Goal: Task Accomplishment & Management: Manage account settings

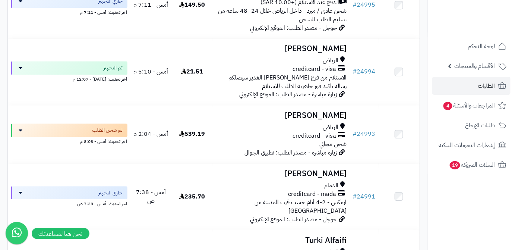
scroll to position [610, 0]
click at [469, 65] on span "الأقسام والمنتجات" at bounding box center [475, 66] width 41 height 10
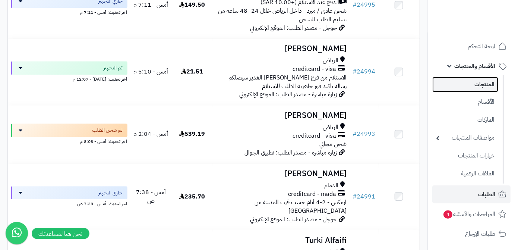
click at [469, 87] on link "المنتجات" at bounding box center [466, 84] width 66 height 15
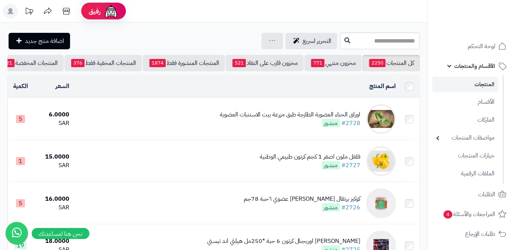
scroll to position [0, -79]
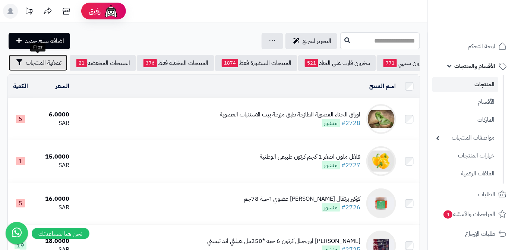
click at [47, 61] on span "تصفية المنتجات" at bounding box center [44, 62] width 36 height 9
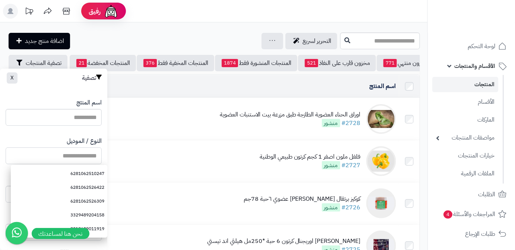
paste input "**********"
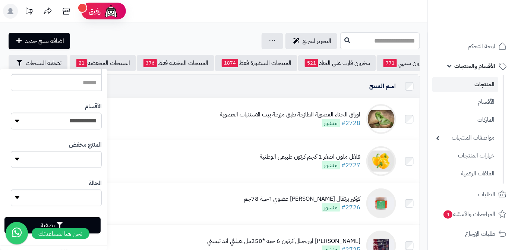
scroll to position [206, 0]
type input "**********"
click at [88, 217] on button "تصفية" at bounding box center [52, 224] width 96 height 16
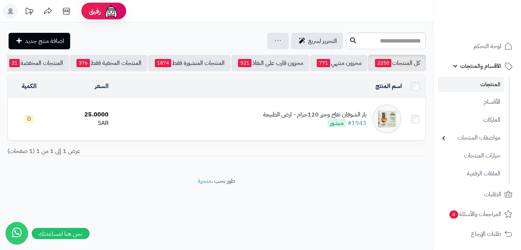
click at [336, 113] on td "بار الشوفان تفاح وجزر 120جرام - ارض الطبيعة #1943 منشور" at bounding box center [257, 119] width 293 height 42
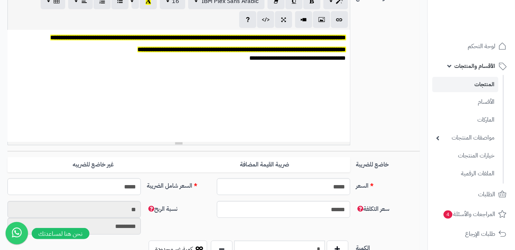
scroll to position [271, 0]
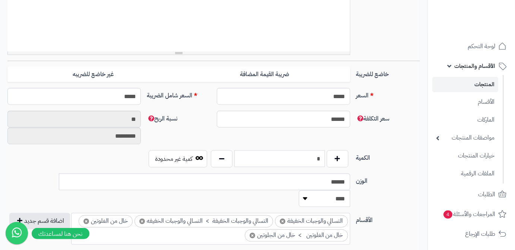
click at [308, 155] on input "*" at bounding box center [280, 158] width 91 height 17
type input "*"
click at [317, 144] on div "سعر التكلفة ****** نسبة الربح ** *********" at bounding box center [213, 131] width 419 height 40
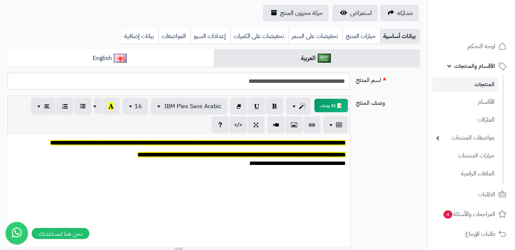
scroll to position [0, 0]
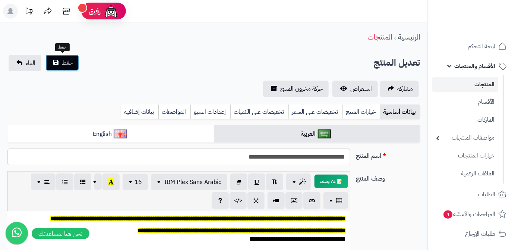
click at [66, 69] on button "حفظ" at bounding box center [62, 62] width 34 height 16
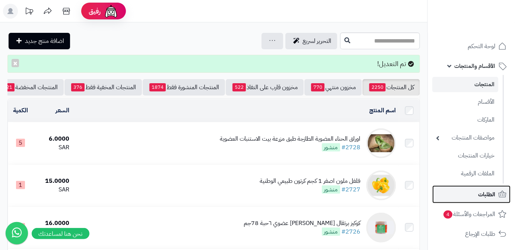
click at [478, 198] on link "الطلبات" at bounding box center [472, 194] width 78 height 18
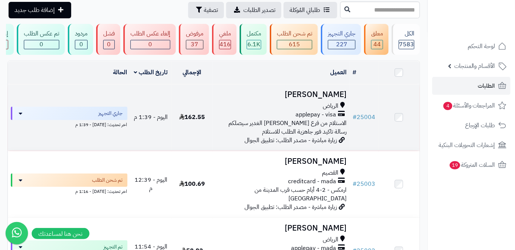
scroll to position [67, 0]
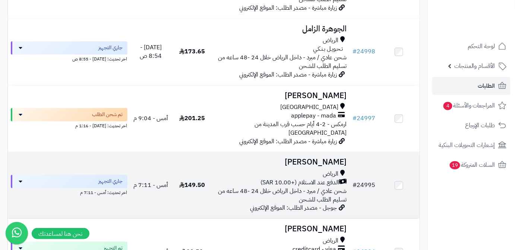
scroll to position [509, 0]
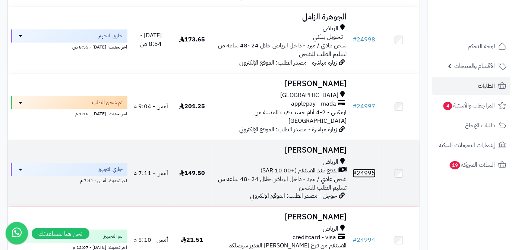
click at [368, 169] on link "# 24995" at bounding box center [364, 173] width 23 height 9
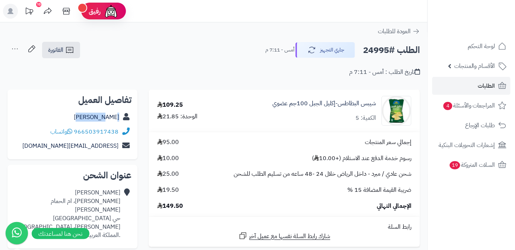
drag, startPoint x: 95, startPoint y: 119, endPoint x: 124, endPoint y: 122, distance: 29.6
click at [124, 122] on div "عبير حسن" at bounding box center [72, 117] width 118 height 15
copy div "عبير حسن"
drag, startPoint x: 75, startPoint y: 131, endPoint x: 118, endPoint y: 133, distance: 43.4
click at [118, 133] on div "966503917438 واتساب" at bounding box center [84, 132] width 68 height 9
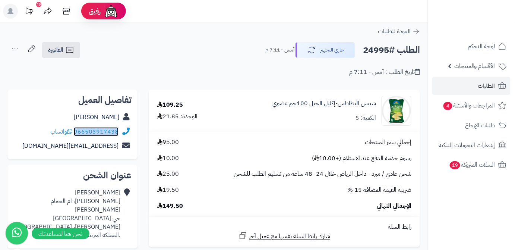
copy link "966503917438"
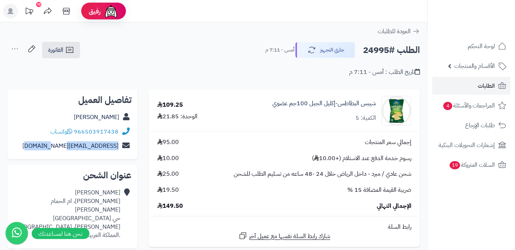
drag, startPoint x: 41, startPoint y: 146, endPoint x: 123, endPoint y: 153, distance: 82.7
click at [123, 153] on div "beroohasan777@gmail.com" at bounding box center [72, 146] width 118 height 15
copy div "beroohasan777@gmail.com"
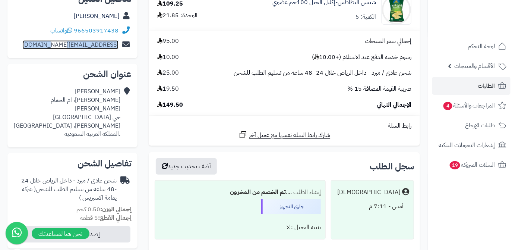
scroll to position [101, 0]
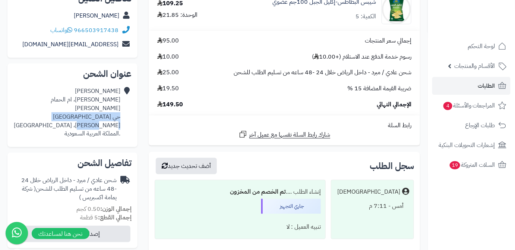
drag, startPoint x: 113, startPoint y: 107, endPoint x: 57, endPoint y: 110, distance: 56.8
click at [57, 110] on div "عبير حسن صالح بن عذل، ام الحمام الغربي حي ام الحمام الغربي، الرياض .المملكة الع…" at bounding box center [66, 112] width 107 height 51
copy div "حي ام الحمام الغربي، الرياض"
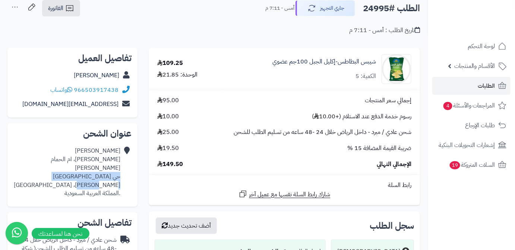
scroll to position [0, 0]
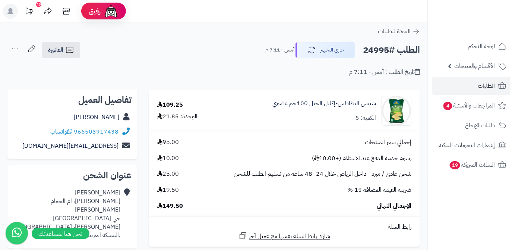
click at [373, 50] on h2 "الطلب #24995" at bounding box center [391, 50] width 57 height 15
copy h2 "24995"
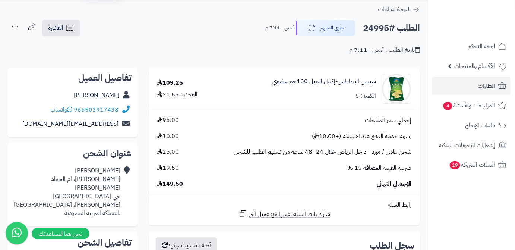
scroll to position [34, 0]
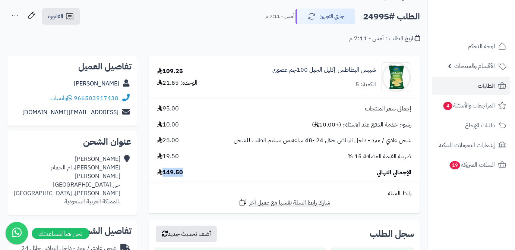
drag, startPoint x: 164, startPoint y: 174, endPoint x: 184, endPoint y: 174, distance: 20.1
click at [184, 174] on div "الإجمالي النهائي 149.50" at bounding box center [285, 172] width 266 height 9
copy span "149.50"
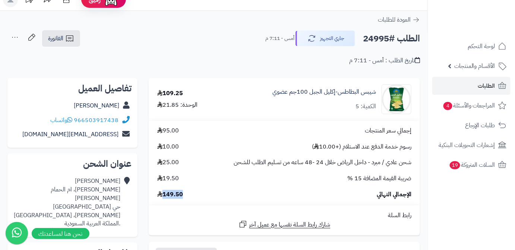
scroll to position [0, 0]
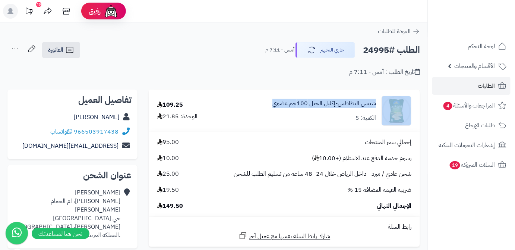
drag, startPoint x: 277, startPoint y: 106, endPoint x: 396, endPoint y: 112, distance: 119.1
click at [396, 112] on div "شيبس البطاطس-إكليل الجبل 100جم عضوي الكمية: 5" at bounding box center [321, 111] width 192 height 30
copy div "شيبس البطاطس-إكليل الجبل 100جم عضوي"
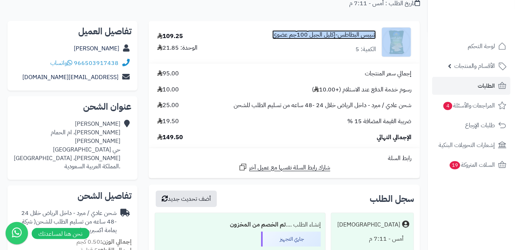
scroll to position [34, 0]
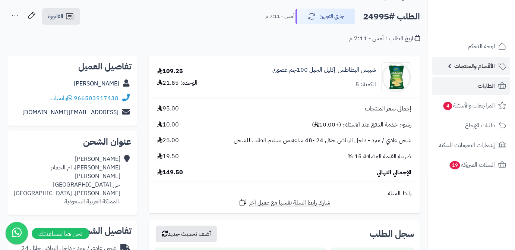
click at [483, 69] on span "الأقسام والمنتجات" at bounding box center [475, 66] width 41 height 10
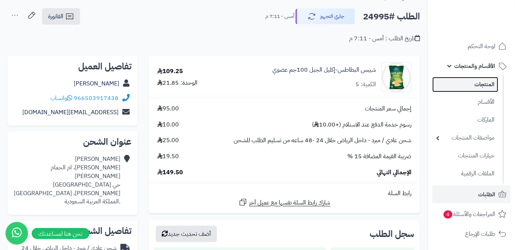
click at [478, 91] on link "المنتجات" at bounding box center [466, 84] width 66 height 15
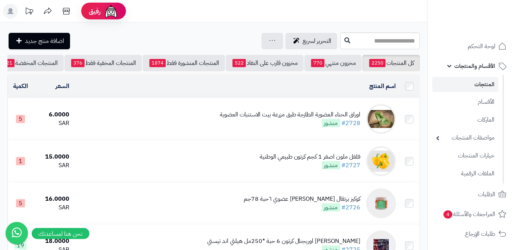
scroll to position [0, -79]
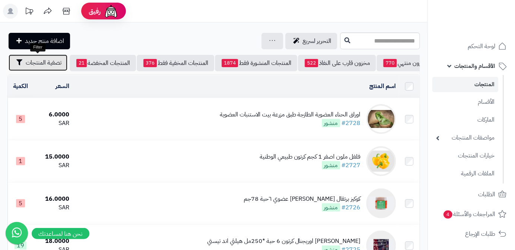
click at [32, 68] on button "تصفية المنتجات" at bounding box center [38, 62] width 59 height 16
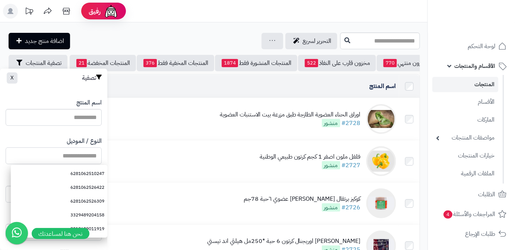
paste input "**********"
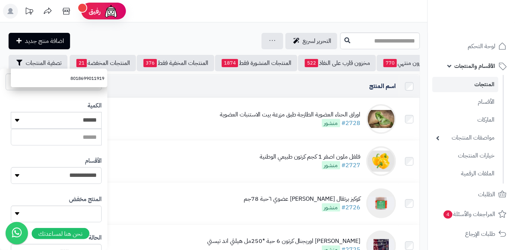
scroll to position [203, 0]
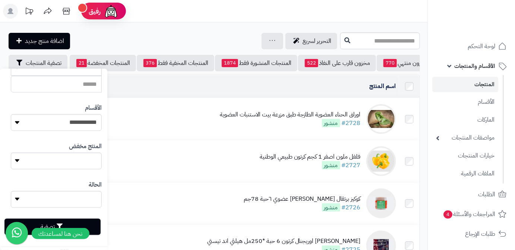
type input "**********"
click at [92, 227] on button "تصفية" at bounding box center [52, 227] width 96 height 16
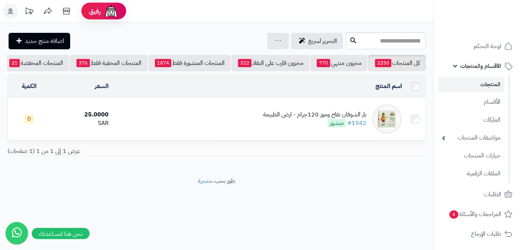
click at [321, 123] on div "بار الشوفان تفاح وموز 120جرام - ارض الطبيعة #1942 منشور" at bounding box center [314, 118] width 103 height 17
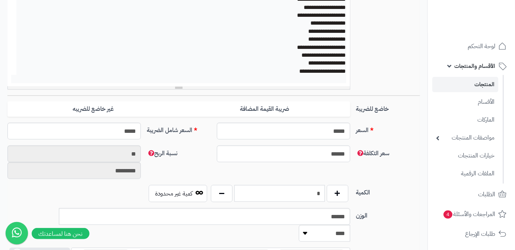
scroll to position [237, 0]
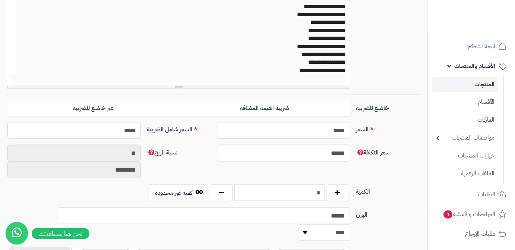
click at [311, 193] on input "*" at bounding box center [280, 192] width 91 height 17
type input "*"
click at [325, 182] on div "سعر التكلفة ****** نسبة الربح ** *********" at bounding box center [213, 165] width 419 height 40
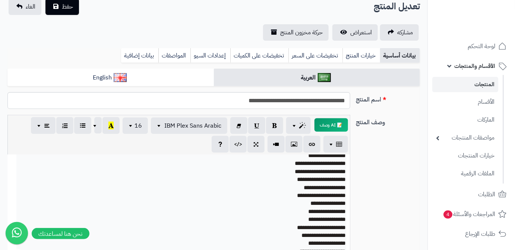
scroll to position [0, 0]
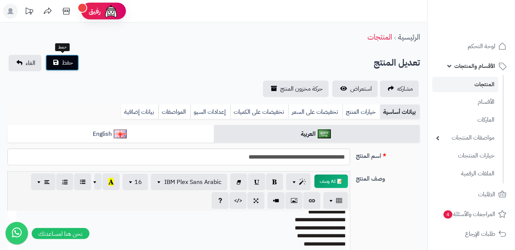
click at [68, 65] on span "حفظ" at bounding box center [67, 62] width 11 height 9
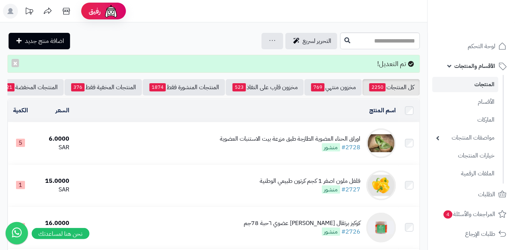
scroll to position [0, -79]
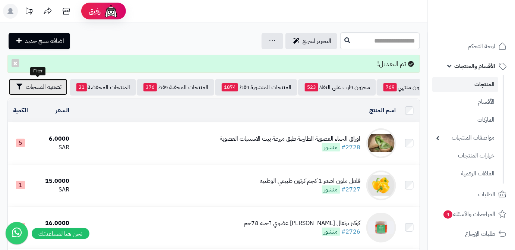
click at [36, 89] on span "تصفية المنتجات" at bounding box center [44, 86] width 36 height 9
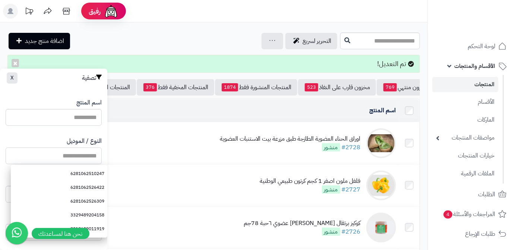
paste input "**********"
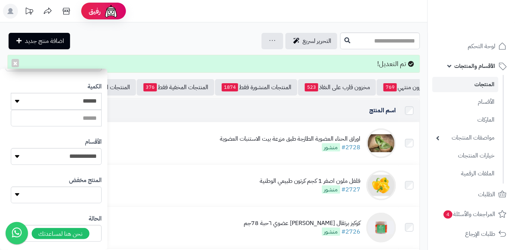
scroll to position [206, 0]
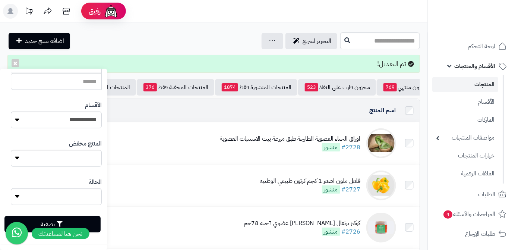
type input "**********"
click at [94, 228] on button "تصفية" at bounding box center [52, 224] width 96 height 16
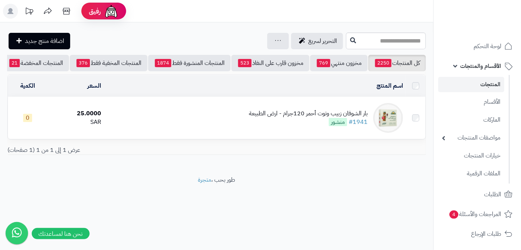
click at [315, 116] on div "بار الشوفان زبيب وتوت أحمر 120جرام - ارض الطبيعة" at bounding box center [308, 113] width 119 height 9
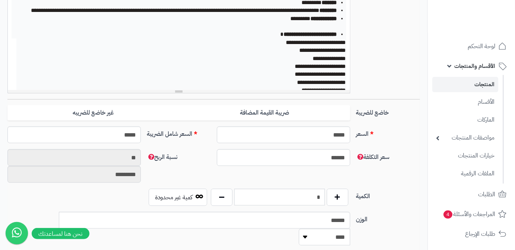
scroll to position [271, 0]
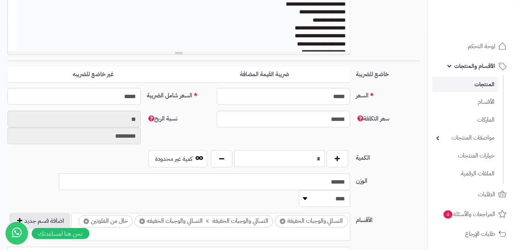
click at [307, 158] on input "*" at bounding box center [280, 158] width 91 height 17
type input "*"
drag, startPoint x: 303, startPoint y: 141, endPoint x: 251, endPoint y: 141, distance: 51.8
click at [303, 141] on div "سعر التكلفة ****** نسبة الربح ** *********" at bounding box center [213, 131] width 419 height 40
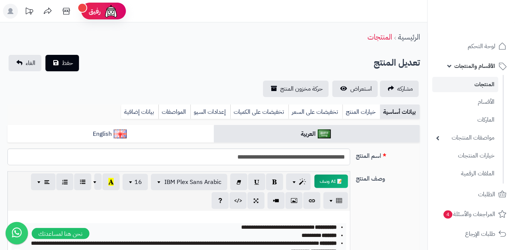
scroll to position [0, 0]
click at [69, 67] on button "حفظ" at bounding box center [62, 62] width 34 height 16
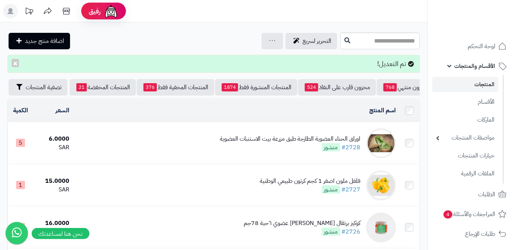
scroll to position [0, -79]
click at [37, 92] on button "تصفية المنتجات" at bounding box center [38, 87] width 59 height 16
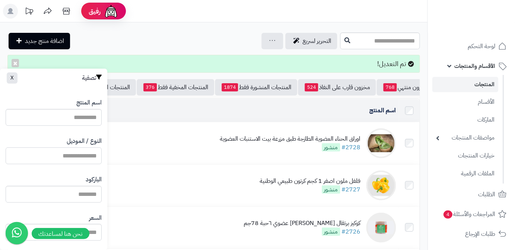
paste input "**********"
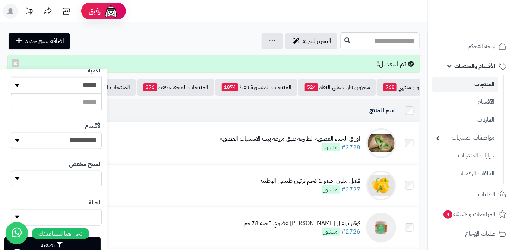
scroll to position [206, 0]
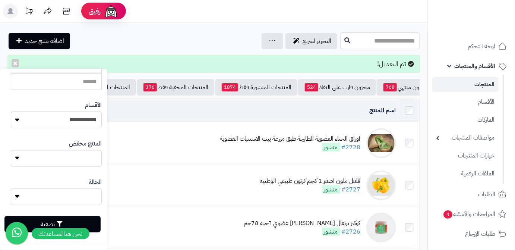
type input "**********"
click at [89, 220] on button "تصفية" at bounding box center [52, 224] width 96 height 16
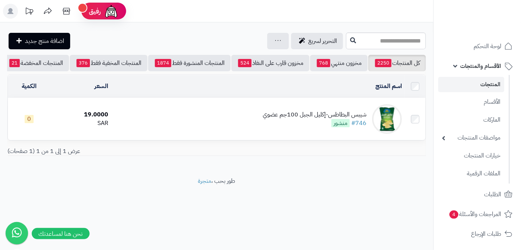
click at [332, 119] on div "شيبس البطاطس-إكليل الجبل 100جم عضوي" at bounding box center [315, 114] width 104 height 9
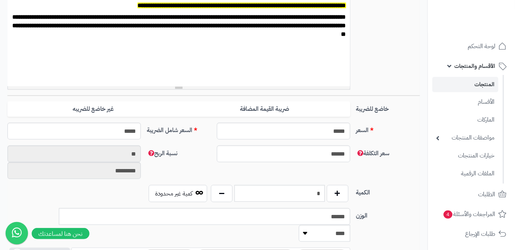
scroll to position [237, 0]
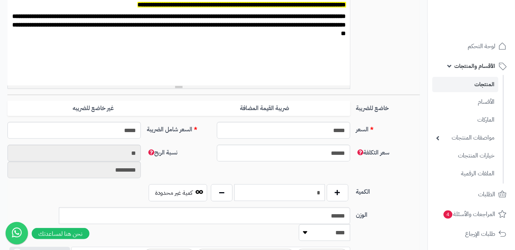
click at [314, 193] on input "*" at bounding box center [280, 192] width 91 height 17
type input "*"
drag, startPoint x: 296, startPoint y: 176, endPoint x: 291, endPoint y: 173, distance: 6.2
click at [296, 176] on div "سعر التكلفة ****** نسبة الربح ** *********" at bounding box center [213, 165] width 419 height 40
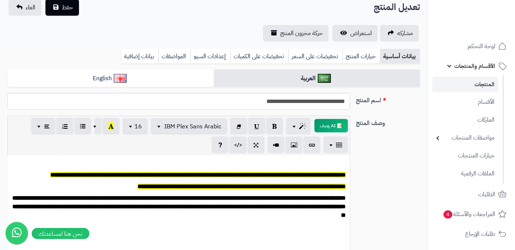
scroll to position [0, 0]
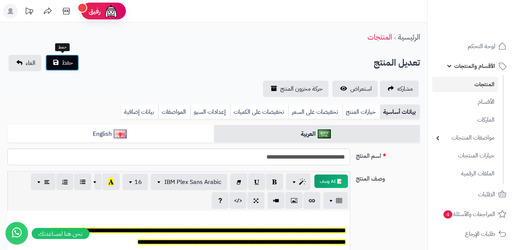
click at [53, 60] on button "حفظ" at bounding box center [62, 62] width 34 height 16
